Goal: Transaction & Acquisition: Purchase product/service

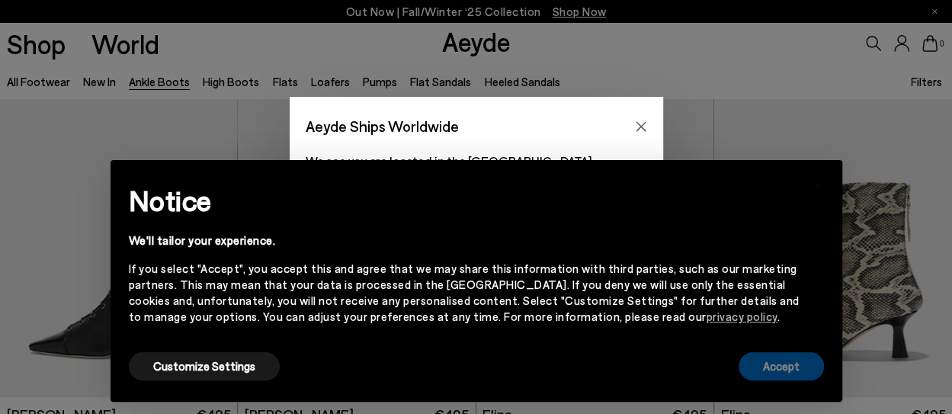
click at [794, 373] on button "Accept" at bounding box center [781, 366] width 85 height 28
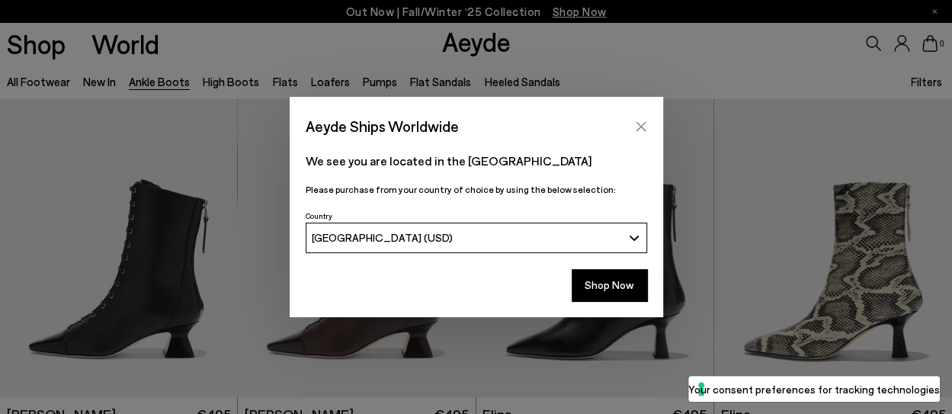
click at [639, 126] on icon "Close" at bounding box center [641, 126] width 12 height 12
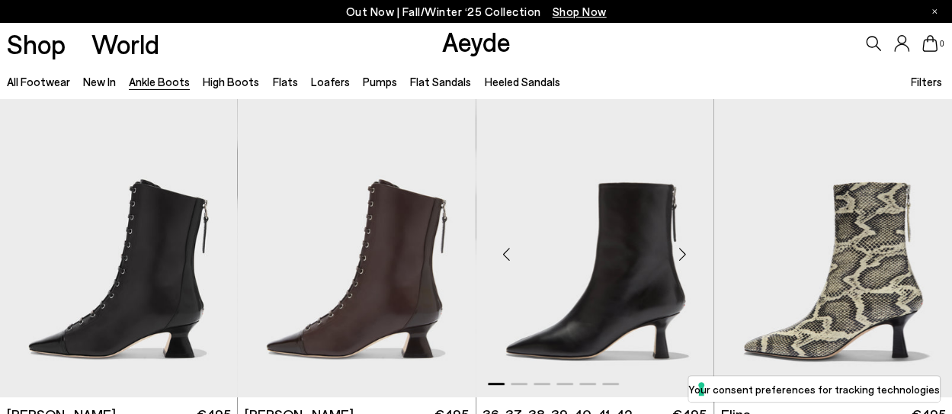
click at [620, 268] on img "1 / 6" at bounding box center [595, 247] width 238 height 299
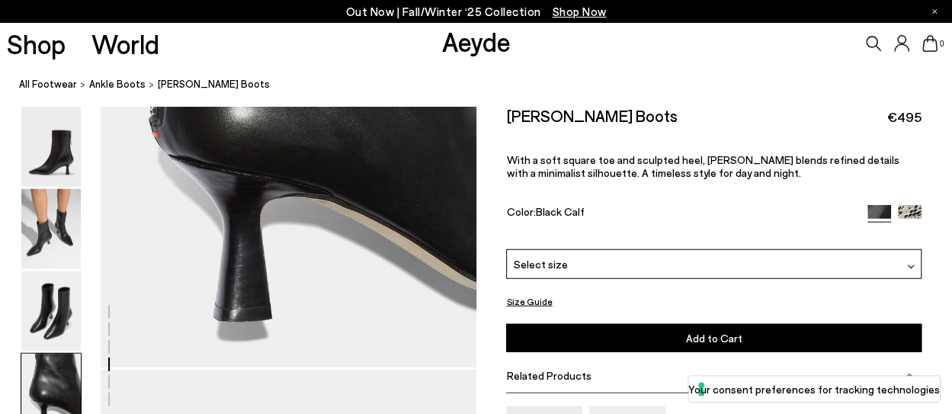
scroll to position [1746, 0]
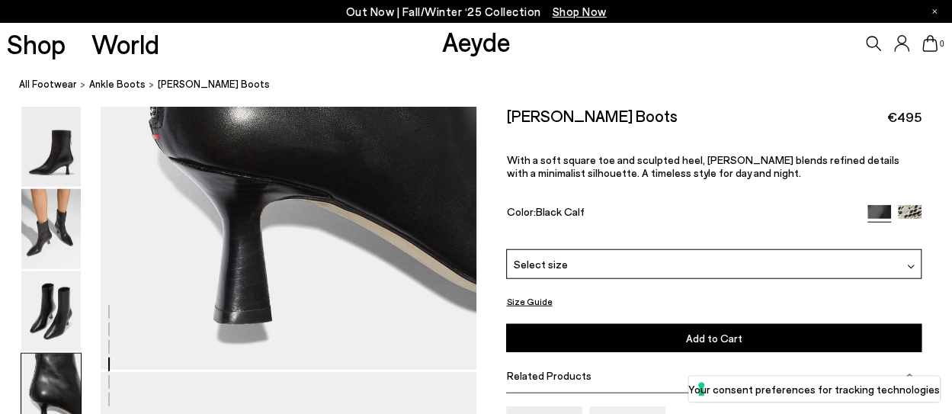
click at [527, 295] on button "Size Guide" at bounding box center [529, 301] width 46 height 19
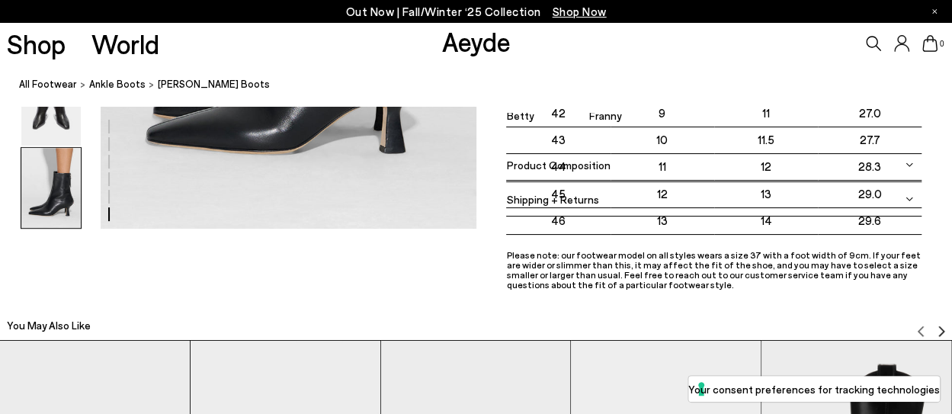
scroll to position [2893, 0]
